Goal: Information Seeking & Learning: Find specific fact

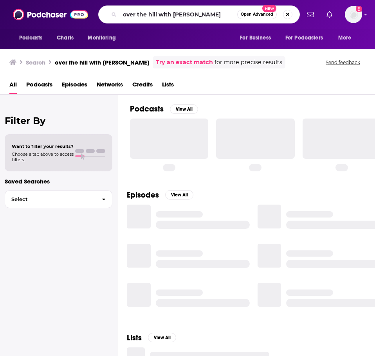
click at [161, 17] on input "over the hill with [PERSON_NAME]" at bounding box center [178, 14] width 117 height 13
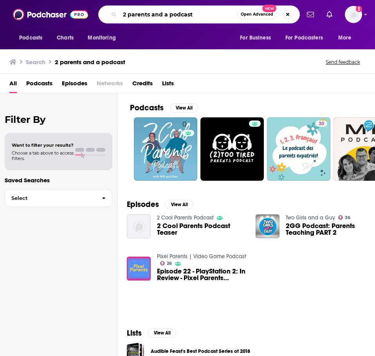
click at [125, 13] on input "2 parents and a podcast" at bounding box center [178, 14] width 117 height 13
type input "two parents and a podcast"
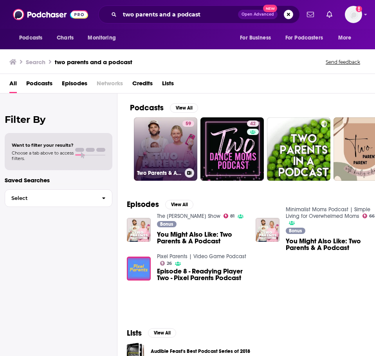
click at [165, 164] on link "59 Two Parents & A Podcast" at bounding box center [165, 148] width 63 height 63
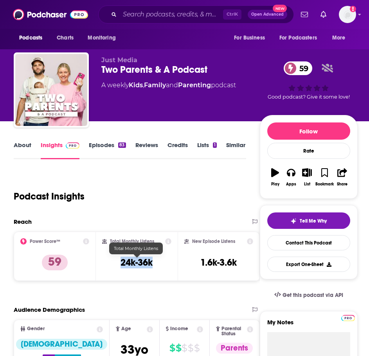
drag, startPoint x: 161, startPoint y: 260, endPoint x: 121, endPoint y: 260, distance: 39.6
click at [118, 261] on div "Total Monthly Listens 24k-36k" at bounding box center [137, 256] width 70 height 36
copy h3 "24k-36k"
